Goal: Information Seeking & Learning: Learn about a topic

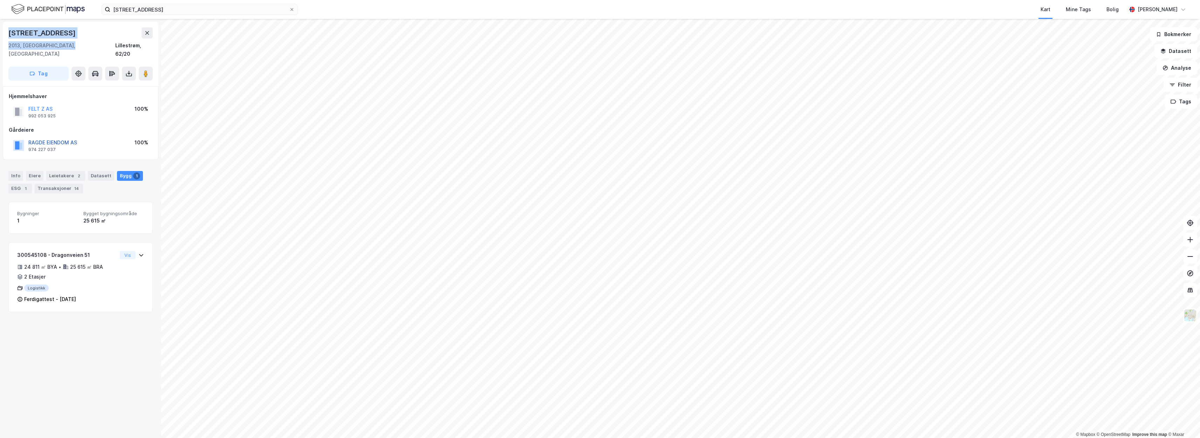
click at [0, 0] on button "RAGDE EIENDOM AS" at bounding box center [0, 0] width 0 height 0
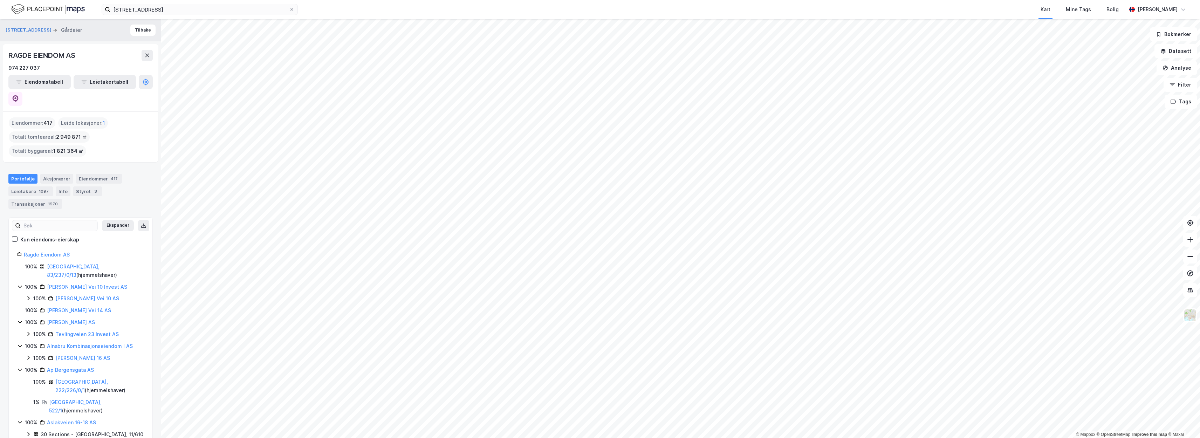
click at [122, 57] on div "RAGDE EIENDOM AS" at bounding box center [80, 55] width 144 height 11
click at [39, 87] on button "Eiendomstabell" at bounding box center [39, 82] width 62 height 14
click at [291, 11] on icon at bounding box center [292, 9] width 4 height 4
click at [289, 11] on input "Dragonveien 51" at bounding box center [199, 9] width 179 height 11
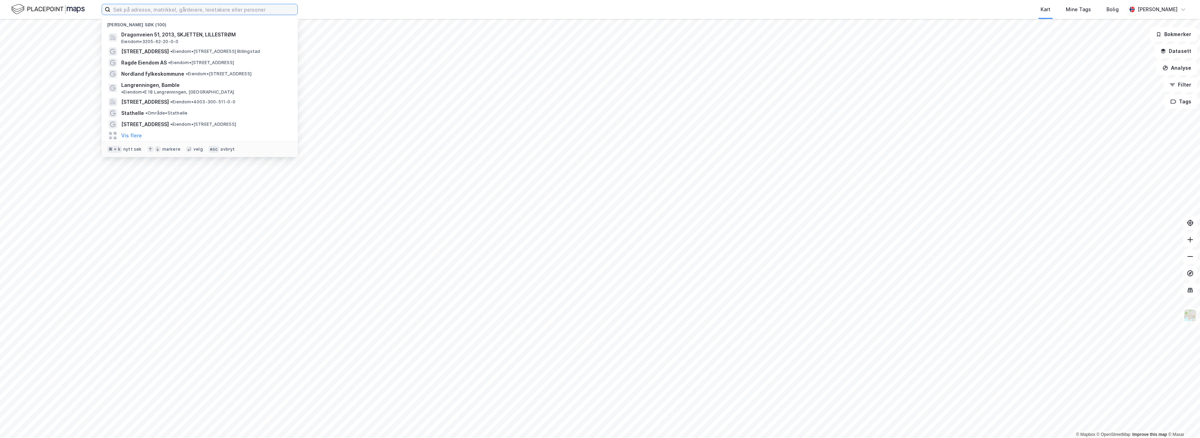
paste input "Stabburveien 7"
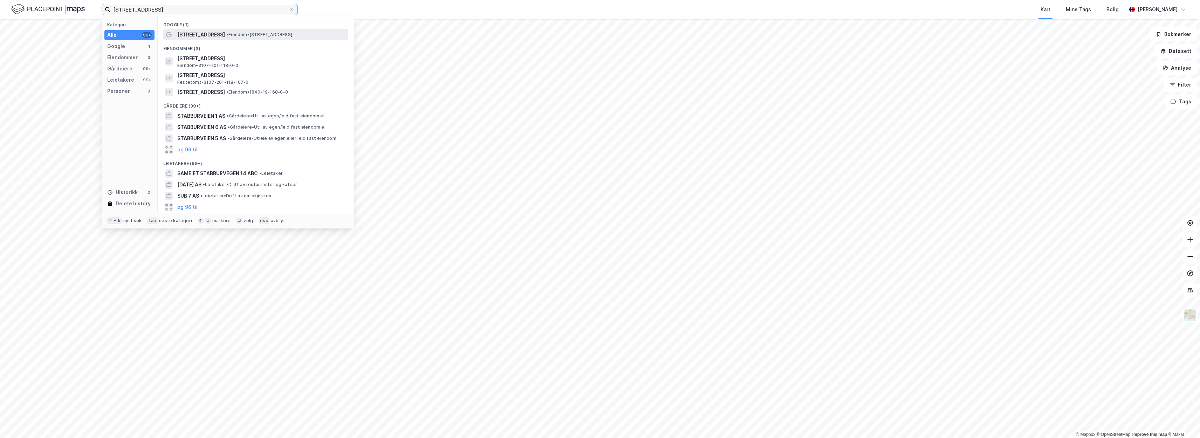
type input "Stabburveien 7"
click at [230, 34] on span "• Eiendom • Stabburveien 7, 1617 Fredrikstad" at bounding box center [259, 35] width 66 height 6
